Goal: Task Accomplishment & Management: Use online tool/utility

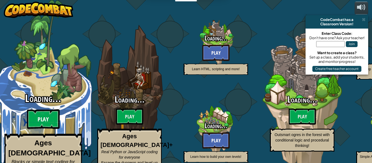
click at [44, 109] on btn "Play" at bounding box center [43, 119] width 33 height 20
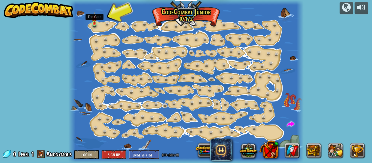
click at [95, 23] on img at bounding box center [94, 18] width 5 height 12
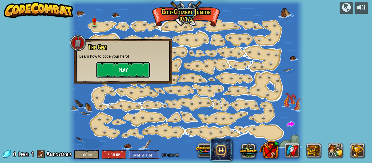
click at [143, 71] on button "Play" at bounding box center [123, 70] width 54 height 16
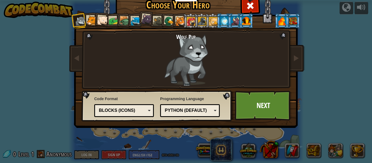
click at [117, 117] on div "Text code Blocks and code Blocks Blocks (Icons) Blocks (Icons)" at bounding box center [124, 110] width 60 height 13
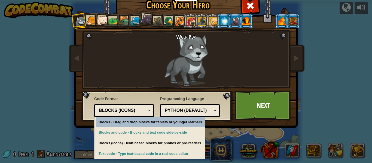
click at [110, 107] on div "Blocks (Icons)" at bounding box center [124, 110] width 53 height 8
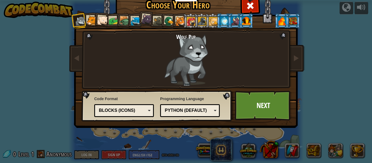
click at [191, 116] on div "Python (Default) JavaScript Lua C++ Java (Experimental) Python (Default)" at bounding box center [190, 110] width 60 height 13
click at [192, 111] on div "JavaScript" at bounding box center [188, 111] width 47 height 6
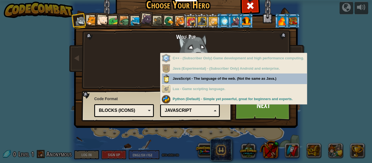
click at [197, 112] on div "JavaScript" at bounding box center [188, 111] width 47 height 6
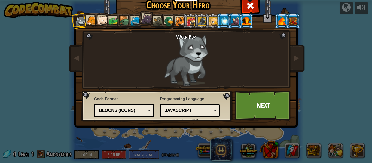
click at [103, 19] on div at bounding box center [102, 20] width 11 height 11
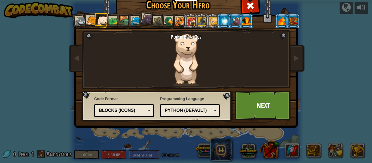
click at [222, 23] on div at bounding box center [224, 20] width 8 height 9
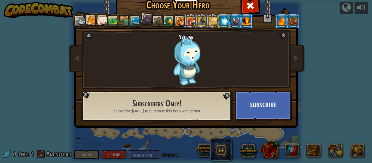
click at [212, 21] on div at bounding box center [213, 21] width 9 height 9
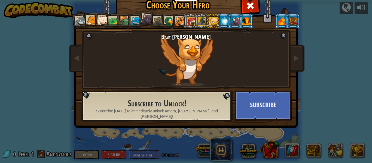
click at [194, 17] on li at bounding box center [201, 20] width 15 height 15
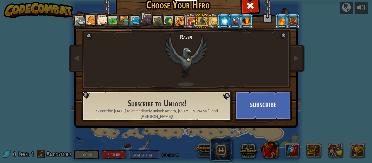
click at [190, 20] on div at bounding box center [191, 21] width 9 height 9
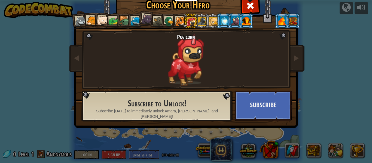
click at [181, 21] on div at bounding box center [180, 21] width 10 height 10
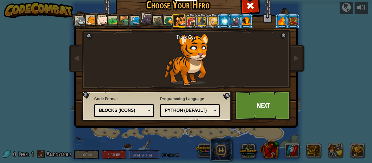
click at [173, 22] on li at bounding box center [179, 20] width 15 height 15
click at [163, 23] on li at bounding box center [168, 21] width 16 height 16
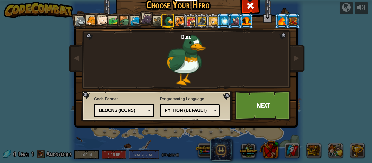
click at [159, 22] on div at bounding box center [158, 21] width 10 height 10
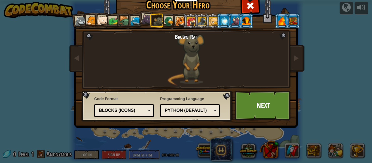
click at [137, 20] on div at bounding box center [136, 21] width 10 height 10
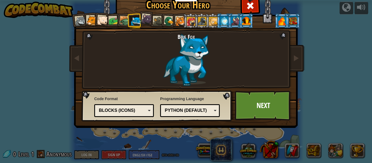
click at [123, 21] on div at bounding box center [125, 21] width 10 height 10
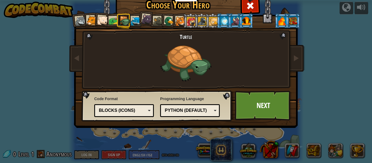
click at [109, 20] on div at bounding box center [114, 21] width 10 height 10
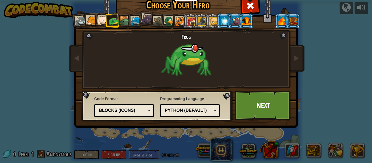
click at [103, 21] on div at bounding box center [102, 20] width 11 height 11
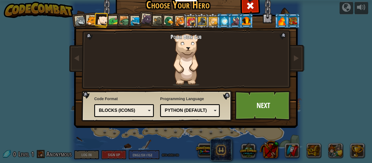
click at [98, 23] on div at bounding box center [102, 20] width 11 height 11
click at [94, 23] on li at bounding box center [102, 20] width 16 height 16
click at [258, 109] on link "Next" at bounding box center [263, 106] width 57 height 30
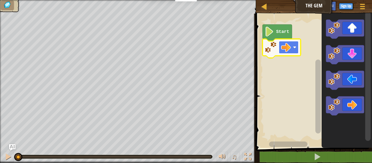
click at [282, 49] on image "Blockly Workspace" at bounding box center [286, 47] width 10 height 10
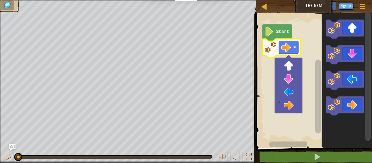
click at [268, 46] on image "Blockly Workspace" at bounding box center [271, 47] width 12 height 12
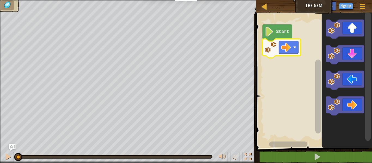
click at [282, 30] on text "Start" at bounding box center [282, 31] width 13 height 5
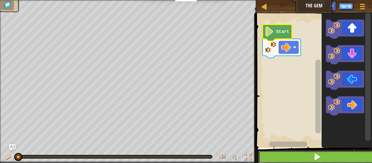
click at [297, 160] on button at bounding box center [317, 157] width 118 height 13
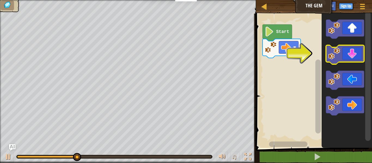
click at [353, 54] on icon "Blockly Workspace" at bounding box center [345, 54] width 38 height 19
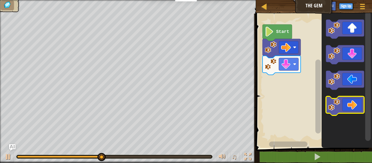
click at [352, 99] on icon "Blockly Workspace" at bounding box center [345, 105] width 38 height 19
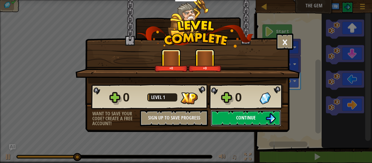
click at [260, 117] on button "Continue" at bounding box center [246, 118] width 70 height 16
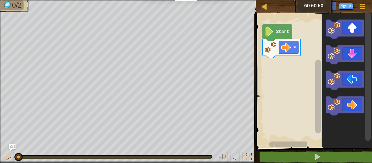
click at [291, 55] on icon "Blockly Workspace" at bounding box center [281, 48] width 38 height 19
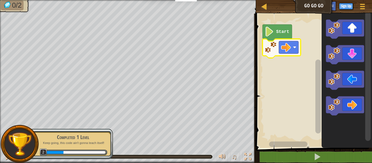
click at [276, 27] on icon "Blockly Workspace" at bounding box center [276, 33] width 29 height 17
click at [278, 30] on text "Start" at bounding box center [282, 31] width 13 height 5
click at [272, 32] on image "Blockly Workspace" at bounding box center [269, 32] width 9 height 10
click at [272, 29] on image "Blockly Workspace" at bounding box center [269, 32] width 9 height 10
click at [276, 35] on icon "Blockly Workspace" at bounding box center [276, 33] width 29 height 17
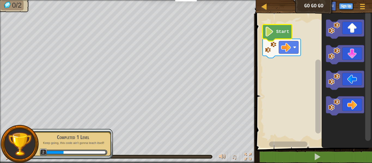
click at [49, 138] on div "Completed 1 Level" at bounding box center [73, 137] width 69 height 8
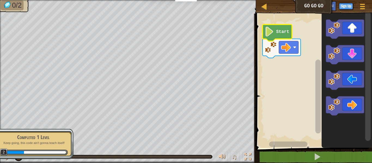
click at [284, 30] on text "Start" at bounding box center [282, 31] width 13 height 5
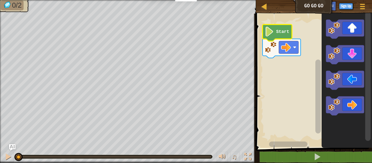
click at [274, 34] on icon "Blockly Workspace" at bounding box center [276, 33] width 29 height 17
click at [286, 31] on text "Start" at bounding box center [282, 31] width 13 height 5
click at [343, 32] on icon "Blockly Workspace" at bounding box center [345, 29] width 38 height 19
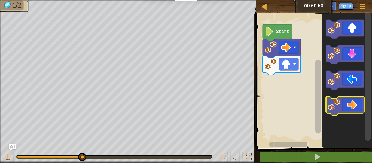
click at [356, 101] on icon "Blockly Workspace" at bounding box center [345, 105] width 38 height 19
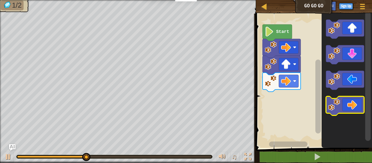
click at [353, 105] on icon "Blockly Workspace" at bounding box center [345, 105] width 38 height 19
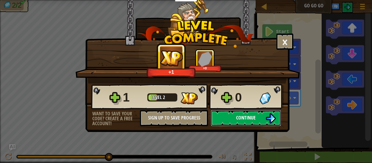
click at [258, 119] on button "Continue" at bounding box center [246, 118] width 70 height 16
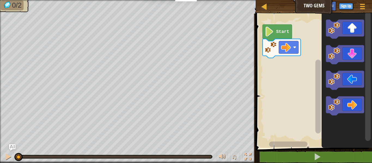
click at [286, 31] on text "Start" at bounding box center [282, 31] width 13 height 5
click at [354, 104] on icon "Blockly Workspace" at bounding box center [345, 105] width 38 height 19
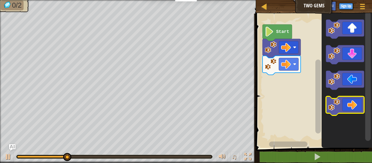
click at [353, 104] on icon "Blockly Workspace" at bounding box center [345, 105] width 38 height 19
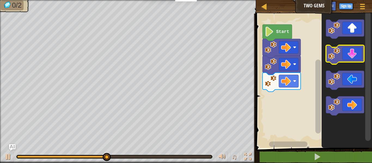
click at [344, 57] on icon "Blockly Workspace" at bounding box center [345, 54] width 38 height 19
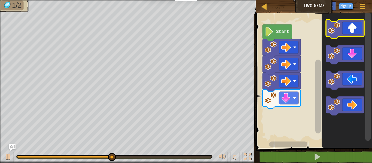
click at [348, 34] on icon "Blockly Workspace" at bounding box center [345, 29] width 38 height 19
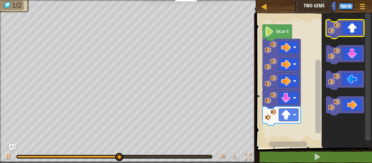
click at [348, 34] on icon "Blockly Workspace" at bounding box center [345, 29] width 38 height 19
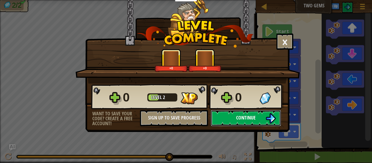
click at [236, 117] on span "Continue" at bounding box center [246, 117] width 20 height 7
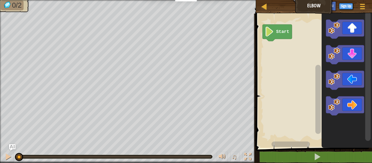
click at [339, 44] on icon "Blockly Workspace" at bounding box center [347, 79] width 50 height 137
click at [344, 52] on icon "Blockly Workspace" at bounding box center [345, 54] width 38 height 19
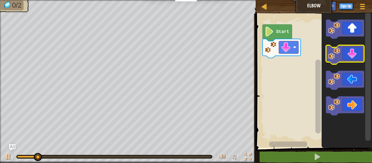
click at [344, 52] on icon "Blockly Workspace" at bounding box center [345, 54] width 38 height 19
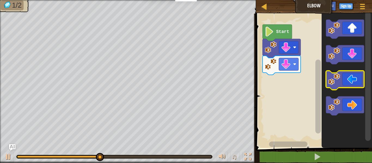
click at [352, 80] on icon "Blockly Workspace" at bounding box center [345, 80] width 38 height 19
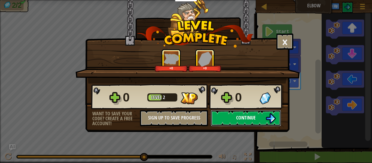
click at [235, 114] on button "Continue" at bounding box center [246, 118] width 70 height 16
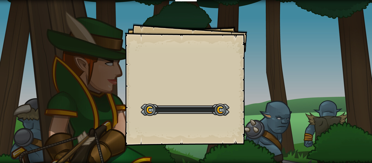
click at [235, 114] on div "Goals Start Level Error loading from server. Try refreshing the page. You'll ne…" at bounding box center [186, 84] width 123 height 123
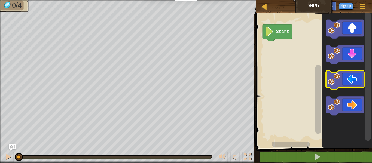
click at [358, 79] on icon "Blockly Workspace" at bounding box center [345, 80] width 38 height 19
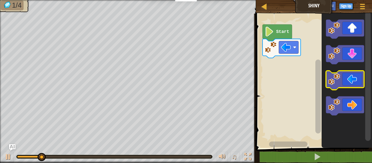
click at [353, 80] on icon "Blockly Workspace" at bounding box center [345, 80] width 38 height 19
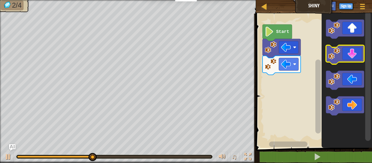
click at [339, 57] on image "Blockly Workspace" at bounding box center [334, 54] width 12 height 12
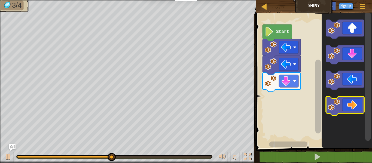
click at [348, 105] on icon "Blockly Workspace" at bounding box center [345, 105] width 38 height 19
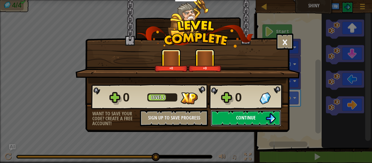
click at [269, 119] on img at bounding box center [270, 118] width 10 height 10
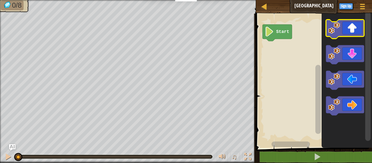
click at [338, 29] on image "Blockly Workspace" at bounding box center [334, 28] width 12 height 12
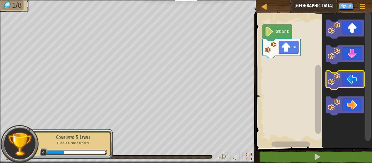
click at [339, 81] on image "Blockly Workspace" at bounding box center [334, 79] width 12 height 12
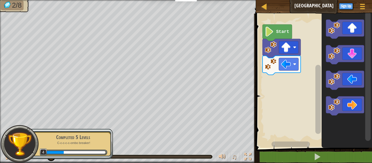
click at [351, 51] on icon "Blockly Workspace" at bounding box center [345, 54] width 38 height 19
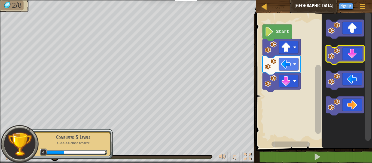
click at [351, 51] on icon "Blockly Workspace" at bounding box center [345, 54] width 38 height 19
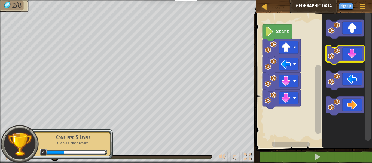
click at [351, 51] on icon "Blockly Workspace" at bounding box center [345, 54] width 38 height 19
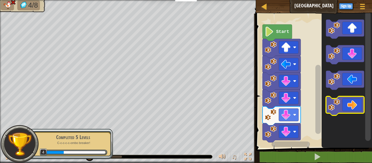
click at [354, 108] on icon "Blockly Workspace" at bounding box center [345, 105] width 38 height 19
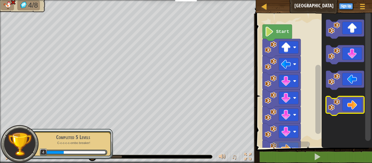
click at [354, 108] on icon "Blockly Workspace" at bounding box center [345, 105] width 38 height 19
click at [353, 108] on icon "Blockly Workspace" at bounding box center [345, 105] width 38 height 19
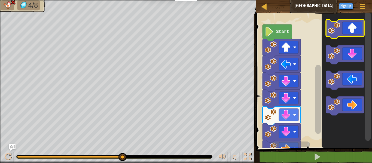
click at [348, 29] on icon "Blockly Workspace" at bounding box center [345, 29] width 38 height 19
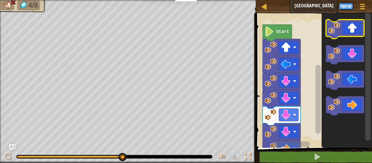
click at [348, 29] on icon "Blockly Workspace" at bounding box center [345, 29] width 38 height 19
click at [285, 28] on icon "Blockly Workspace" at bounding box center [276, 33] width 29 height 17
click at [346, 29] on icon "Blockly Workspace" at bounding box center [345, 29] width 38 height 19
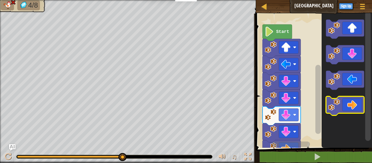
click at [349, 111] on icon "Blockly Workspace" at bounding box center [345, 105] width 38 height 19
click at [348, 111] on icon "Blockly Workspace" at bounding box center [345, 105] width 38 height 19
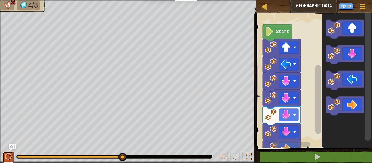
click at [4, 158] on button at bounding box center [8, 157] width 11 height 11
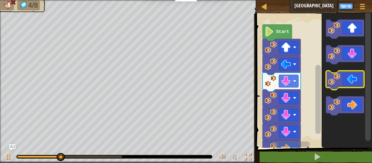
click at [361, 75] on icon "Blockly Workspace" at bounding box center [345, 80] width 38 height 19
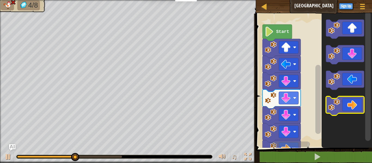
click at [355, 99] on icon "Blockly Workspace" at bounding box center [345, 105] width 38 height 19
click at [354, 98] on icon "Blockly Workspace" at bounding box center [345, 105] width 38 height 19
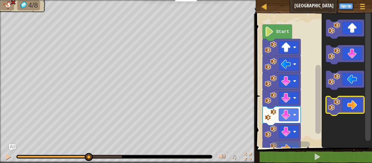
click at [354, 98] on icon "Blockly Workspace" at bounding box center [345, 105] width 38 height 19
click at [14, 161] on div "♫" at bounding box center [128, 155] width 256 height 16
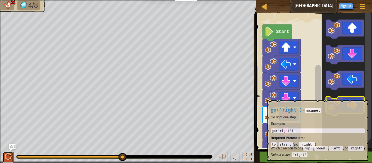
click at [7, 155] on div at bounding box center [8, 156] width 7 height 7
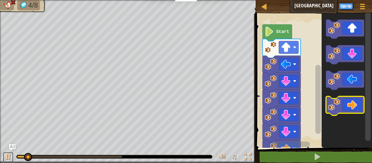
click at [7, 155] on div at bounding box center [8, 156] width 7 height 7
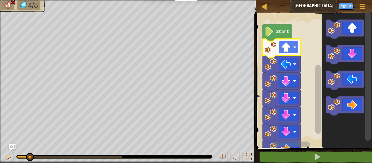
click at [286, 50] on image "Blockly Workspace" at bounding box center [286, 47] width 10 height 10
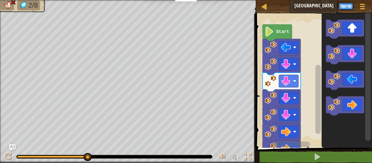
click at [286, 50] on image "Blockly Workspace" at bounding box center [286, 47] width 10 height 10
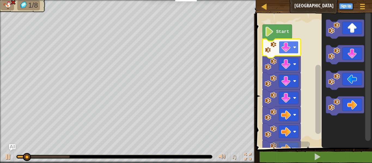
click at [285, 52] on image "Blockly Workspace" at bounding box center [286, 47] width 10 height 10
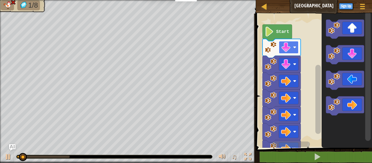
click at [280, 46] on rect "Blockly Workspace" at bounding box center [289, 47] width 20 height 13
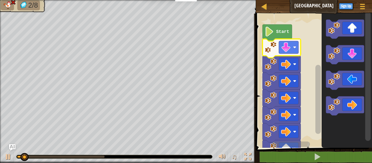
click at [280, 46] on rect "Blockly Workspace" at bounding box center [289, 47] width 20 height 13
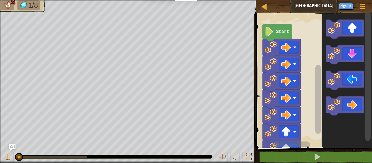
click at [280, 46] on rect "Blockly Workspace" at bounding box center [289, 47] width 20 height 13
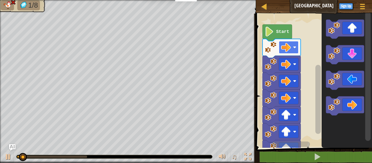
click at [280, 46] on rect "Blockly Workspace" at bounding box center [289, 47] width 20 height 13
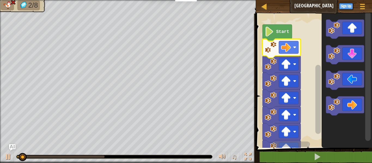
click at [280, 46] on rect "Blockly Workspace" at bounding box center [289, 47] width 20 height 13
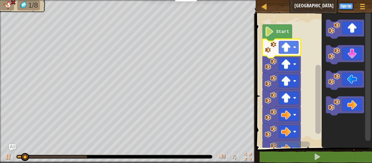
click at [280, 46] on rect "Blockly Workspace" at bounding box center [289, 47] width 20 height 13
